Goal: Find specific page/section: Find specific page/section

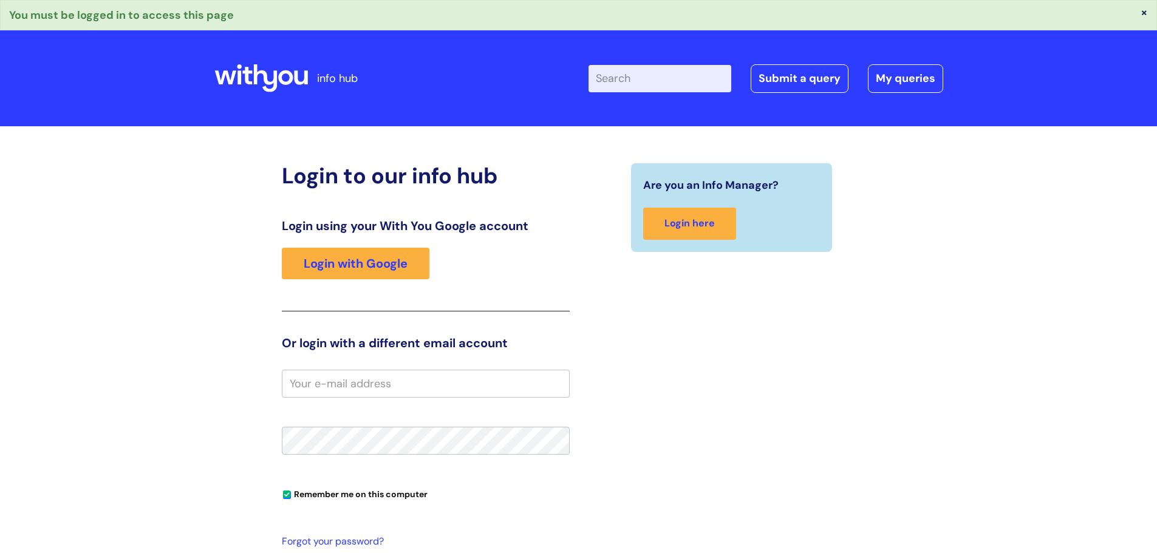
type input "[PERSON_NAME]"
click at [382, 255] on link "Login with Google" at bounding box center [356, 264] width 148 height 32
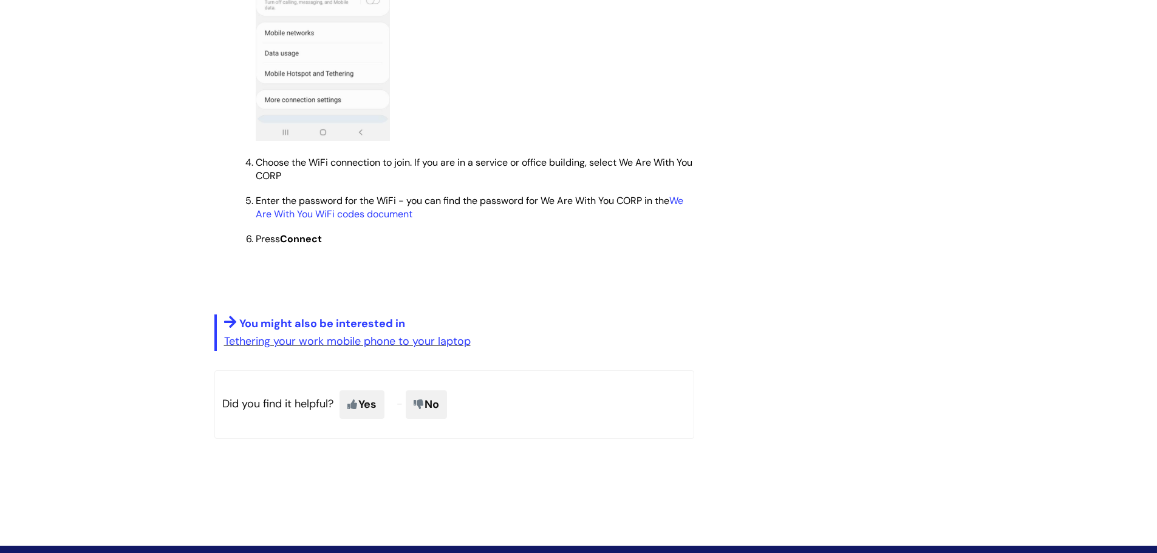
scroll to position [1081, 0]
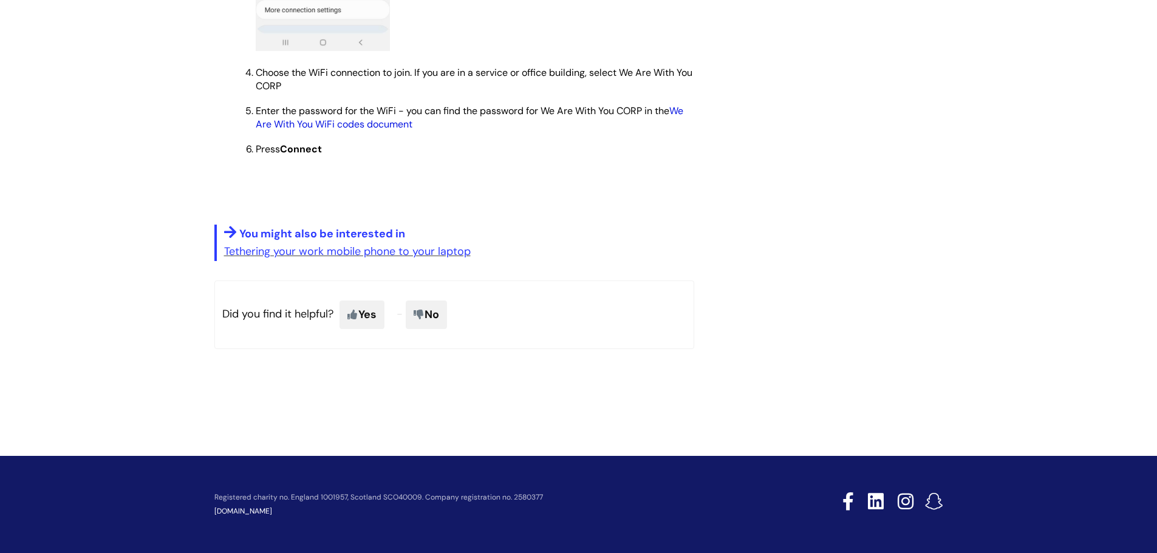
click at [394, 122] on link "We Are With You WiFi codes document" at bounding box center [470, 117] width 428 height 26
